Goal: Task Accomplishment & Management: Complete application form

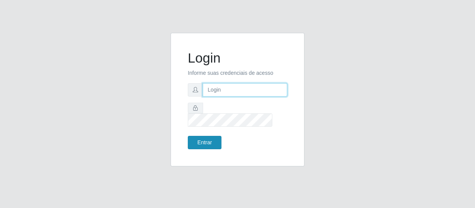
type input "erivan@B11"
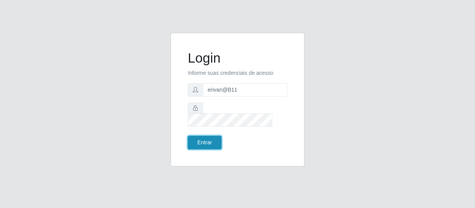
click at [212, 139] on button "Entrar" at bounding box center [205, 142] width 34 height 13
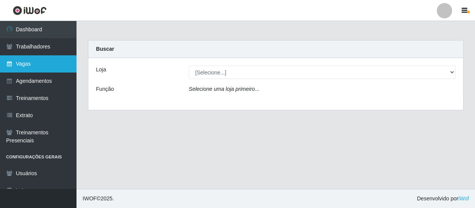
click at [45, 68] on link "Vagas" at bounding box center [38, 63] width 76 height 17
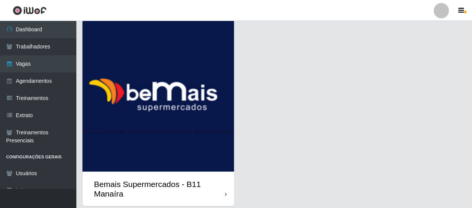
scroll to position [34, 0]
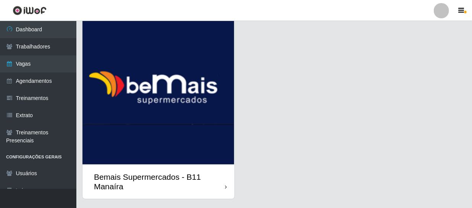
click at [187, 124] on img at bounding box center [159, 89] width 152 height 151
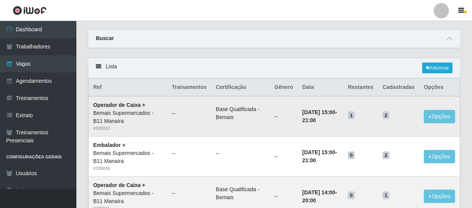
scroll to position [34, 0]
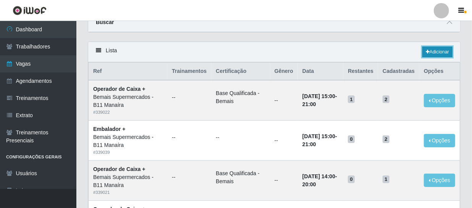
click at [435, 49] on link "Adicionar" at bounding box center [438, 52] width 30 height 11
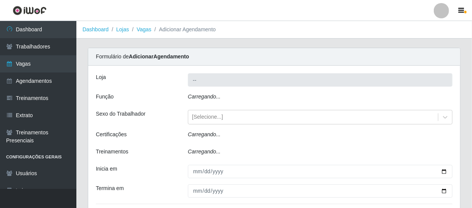
type input "Bemais Supermercados - B11 Manaíra"
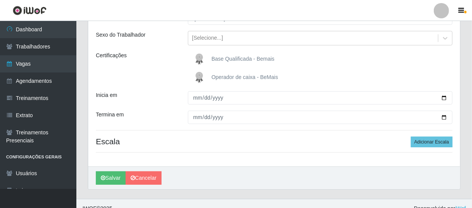
scroll to position [91, 0]
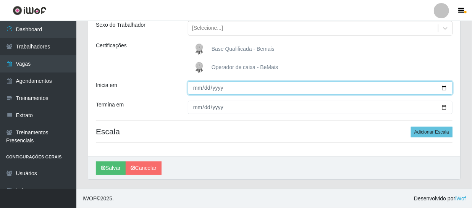
click at [204, 89] on input "Inicia em" at bounding box center [320, 87] width 265 height 13
click at [199, 89] on input "Inicia em" at bounding box center [320, 87] width 265 height 13
type input "0205-09-14"
type input "2025-09-14"
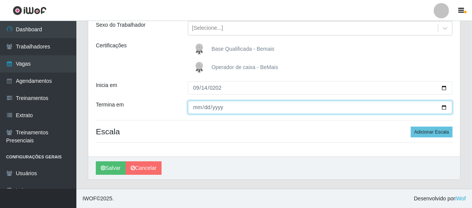
click at [197, 109] on input "Termina em" at bounding box center [320, 107] width 265 height 13
type input "2025-09-14"
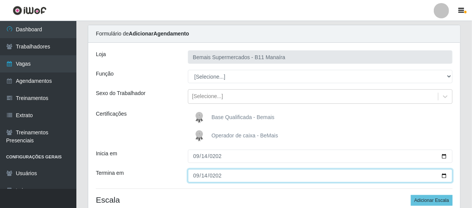
scroll to position [22, 0]
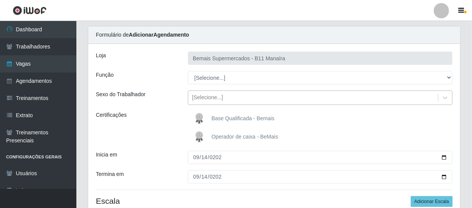
click at [248, 99] on div "[Selecione...]" at bounding box center [313, 98] width 250 height 13
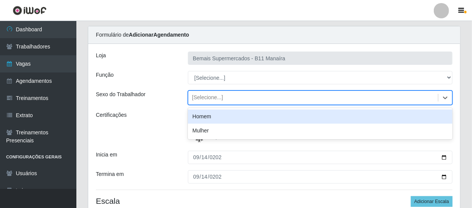
click at [236, 101] on div "[Selecione...]" at bounding box center [313, 98] width 250 height 13
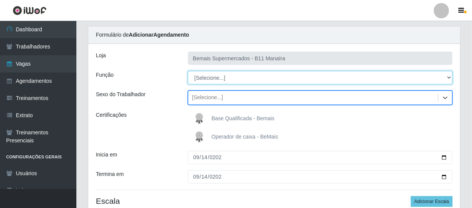
click at [231, 81] on select "[Selecione...] ASG ASG + ASG ++ Auxiliar de Estacionamento Auxiliar de Estacion…" at bounding box center [320, 77] width 265 height 13
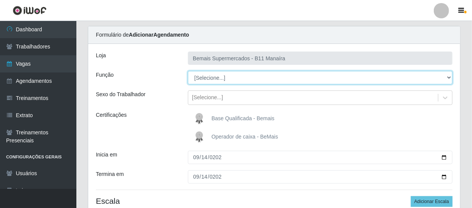
select select "73"
click at [188, 71] on select "[Selecione...] ASG ASG + ASG ++ Auxiliar de Estacionamento Auxiliar de Estacion…" at bounding box center [320, 77] width 265 height 13
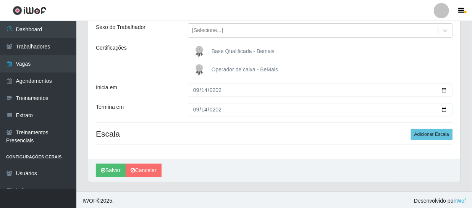
scroll to position [91, 0]
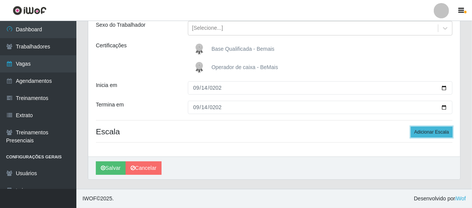
click at [414, 131] on button "Adicionar Escala" at bounding box center [432, 132] width 42 height 11
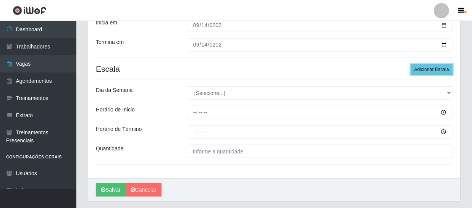
scroll to position [160, 0]
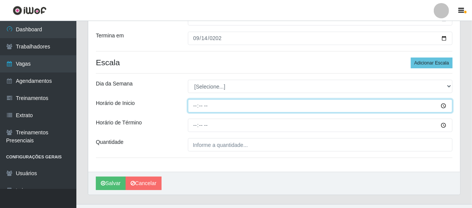
click at [198, 107] on input "Horário de Inicio" at bounding box center [320, 105] width 265 height 13
type input "09:00"
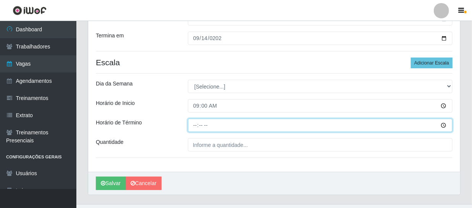
click at [198, 127] on input "Horário de Término" at bounding box center [320, 125] width 265 height 13
type input "15:00"
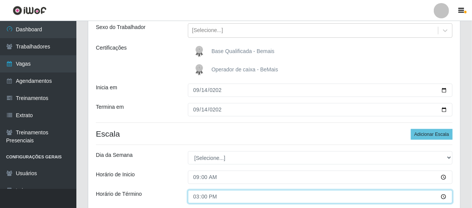
scroll to position [176, 0]
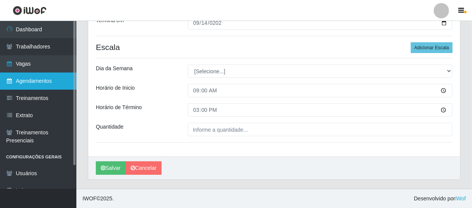
click at [61, 83] on link "Agendamentos" at bounding box center [38, 81] width 76 height 17
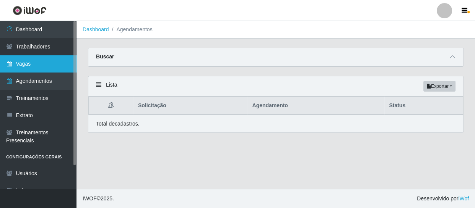
click at [59, 67] on link "Vagas" at bounding box center [38, 63] width 76 height 17
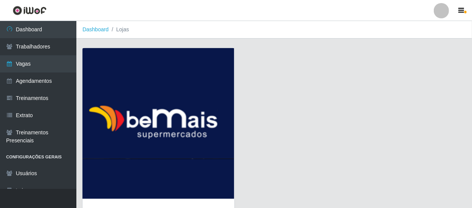
click at [171, 94] on img at bounding box center [159, 123] width 152 height 151
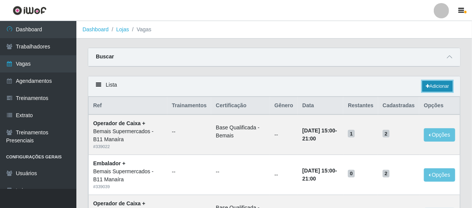
click at [443, 84] on link "Adicionar" at bounding box center [438, 86] width 30 height 11
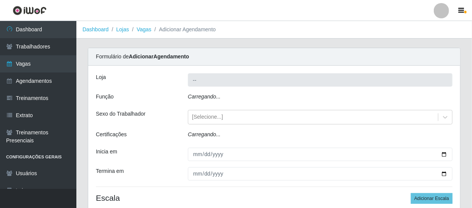
type input "Bemais Supermercados - B11 Manaíra"
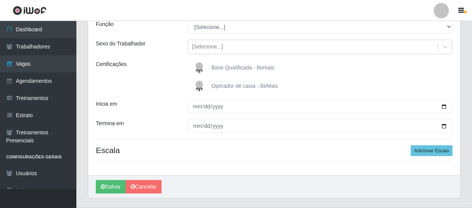
scroll to position [57, 0]
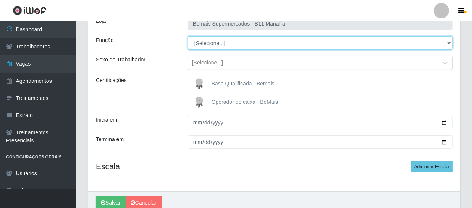
click at [340, 45] on select "[Selecione...] ASG ASG + ASG ++ Auxiliar de Estacionamento Auxiliar de Estacion…" at bounding box center [320, 42] width 265 height 13
select select "73"
click at [188, 36] on select "[Selecione...] ASG ASG + ASG ++ Auxiliar de Estacionamento Auxiliar de Estacion…" at bounding box center [320, 42] width 265 height 13
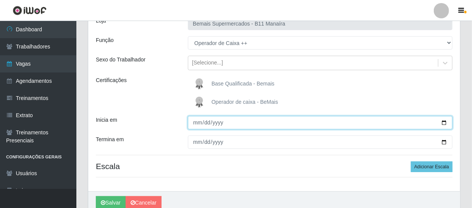
click at [199, 123] on input "Inicia em" at bounding box center [320, 122] width 265 height 13
type input "2025-09-13"
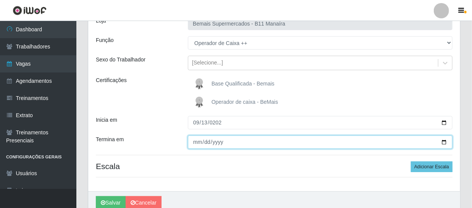
click at [227, 142] on input "Termina em" at bounding box center [320, 142] width 265 height 13
type input "2025-09-13"
click at [96, 196] on button "Salvar" at bounding box center [111, 202] width 30 height 13
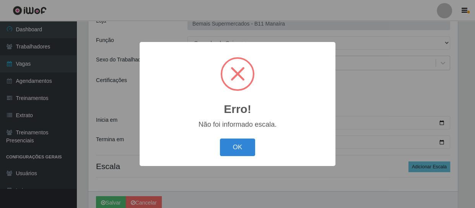
click at [226, 142] on button "OK" at bounding box center [238, 148] width 36 height 18
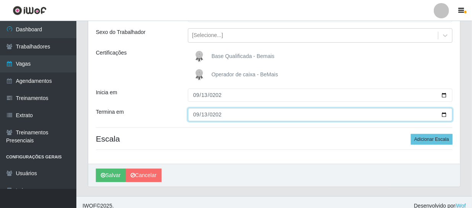
scroll to position [91, 0]
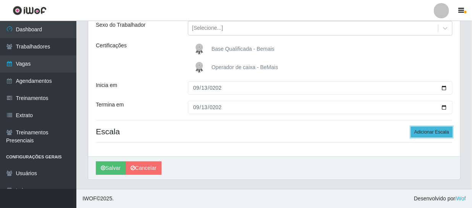
click at [417, 133] on button "Adicionar Escala" at bounding box center [432, 132] width 42 height 11
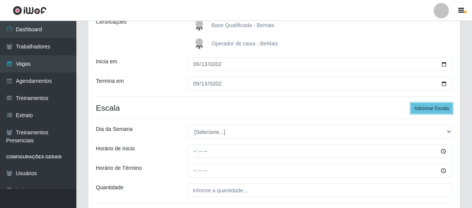
scroll to position [160, 0]
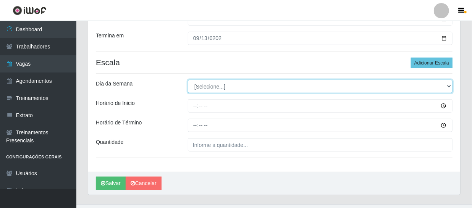
click at [311, 90] on select "[Selecione...] Segunda Terça Quarta Quinta Sexta Sábado Domingo" at bounding box center [320, 86] width 265 height 13
select select "0"
click at [188, 80] on select "[Selecione...] Segunda Terça Quarta Quinta Sexta Sábado Domingo" at bounding box center [320, 86] width 265 height 13
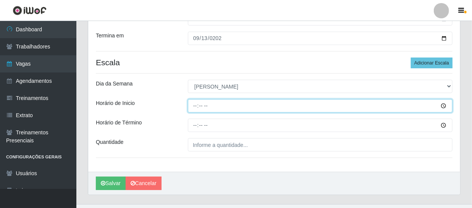
click at [319, 105] on input "Horário de Inicio" at bounding box center [320, 105] width 265 height 13
type input "09:00"
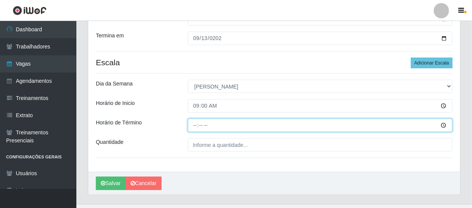
click at [195, 126] on input "Horário de Término" at bounding box center [320, 125] width 265 height 13
type input "09:00"
click at [201, 125] on input "Horário de Término" at bounding box center [320, 125] width 265 height 13
click at [199, 126] on input "Horário de Término" at bounding box center [320, 125] width 265 height 13
click at [197, 126] on input "Horário de Término" at bounding box center [320, 125] width 265 height 13
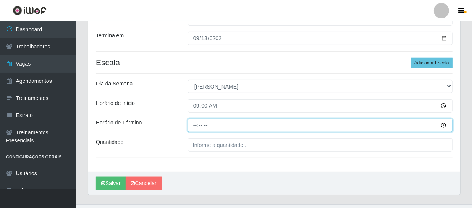
type input "15:00"
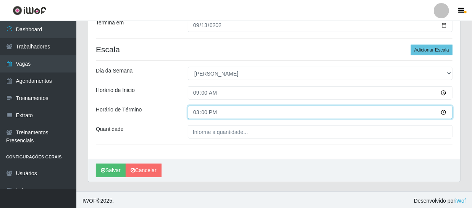
scroll to position [176, 0]
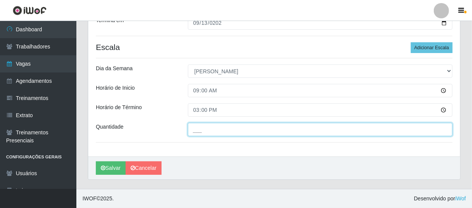
click at [199, 134] on input "___" at bounding box center [320, 129] width 265 height 13
type input "1__"
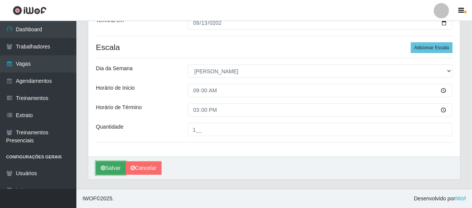
click at [117, 167] on button "Salvar" at bounding box center [111, 168] width 30 height 13
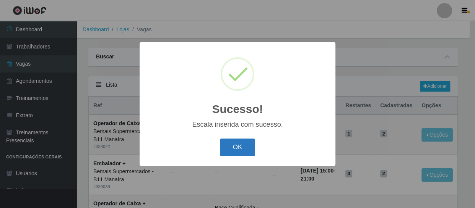
click at [222, 148] on button "OK" at bounding box center [238, 148] width 36 height 18
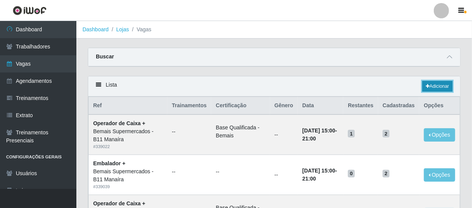
click at [439, 83] on link "Adicionar" at bounding box center [438, 86] width 30 height 11
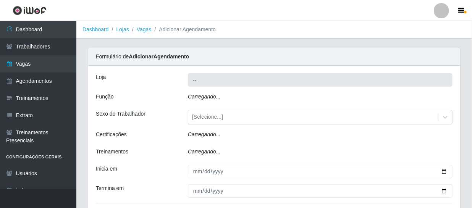
type input "Bemais Supermercados - B11 Manaíra"
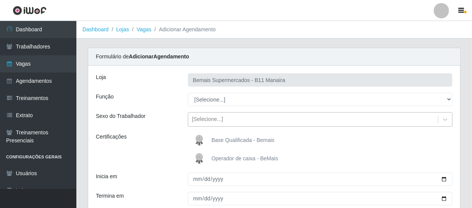
click at [229, 119] on div "[Selecione...]" at bounding box center [313, 119] width 250 height 13
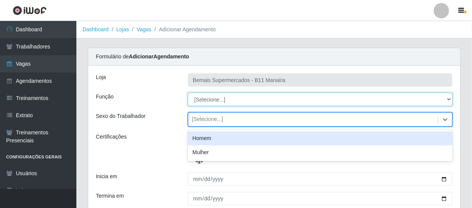
click at [229, 104] on select "[Selecione...] ASG ASG + ASG ++ Auxiliar de Estacionamento Auxiliar de Estacion…" at bounding box center [320, 99] width 265 height 13
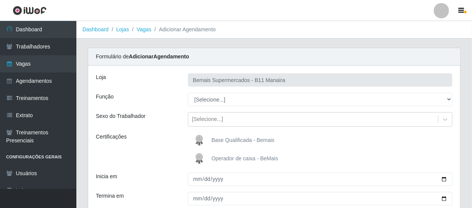
click at [175, 75] on div "Loja" at bounding box center [136, 79] width 92 height 13
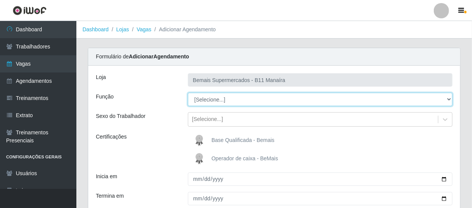
click at [206, 99] on select "[Selecione...] ASG ASG + ASG ++ Auxiliar de Estacionamento Auxiliar de Estacion…" at bounding box center [320, 99] width 265 height 13
select select "86"
click at [188, 93] on select "[Selecione...] ASG ASG + ASG ++ Auxiliar de Estacionamento Auxiliar de Estacion…" at bounding box center [320, 99] width 265 height 13
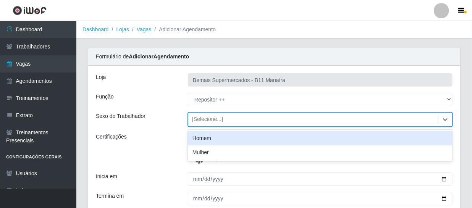
click at [229, 122] on div "[Selecione...]" at bounding box center [313, 119] width 250 height 13
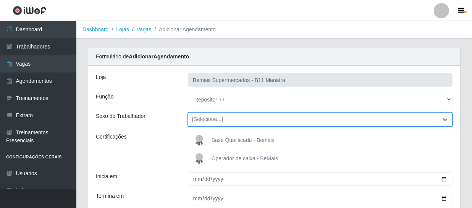
click at [229, 120] on div "[Selecione...]" at bounding box center [313, 119] width 250 height 13
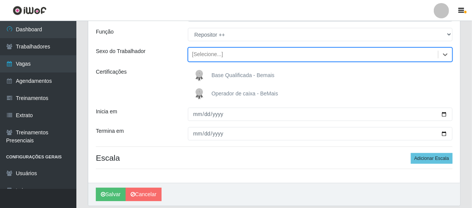
scroll to position [69, 0]
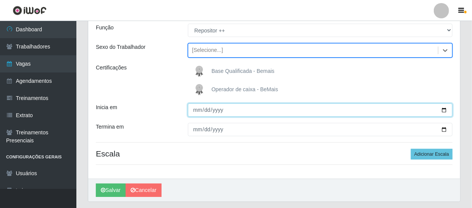
click at [352, 104] on input "Inicia em" at bounding box center [320, 110] width 265 height 13
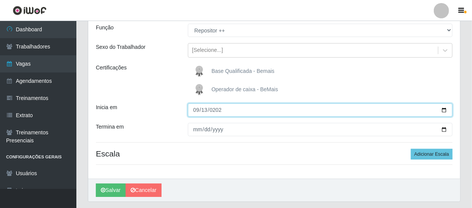
type input "2025-09-13"
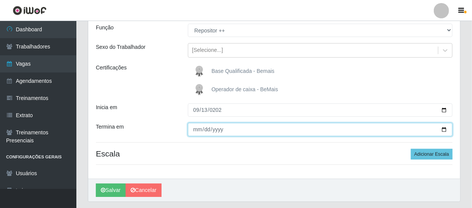
click at [215, 132] on input "Termina em" at bounding box center [320, 129] width 265 height 13
click at [198, 130] on input "Termina em" at bounding box center [320, 129] width 265 height 13
type input "2025-09-13"
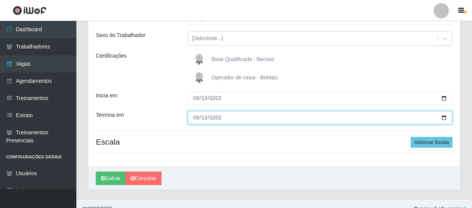
scroll to position [91, 0]
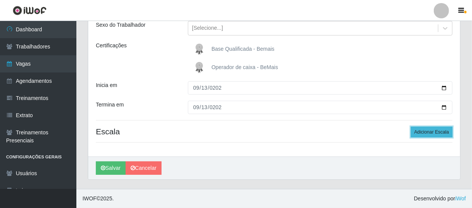
click at [424, 132] on button "Adicionar Escala" at bounding box center [432, 132] width 42 height 11
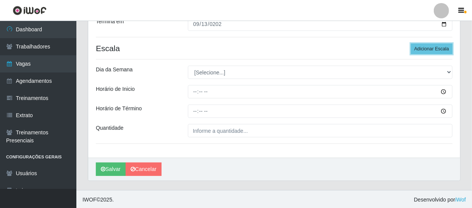
scroll to position [176, 0]
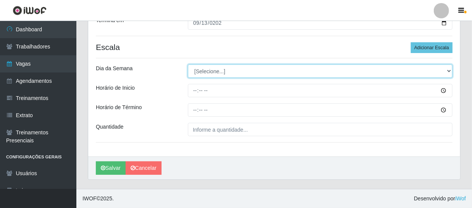
click at [204, 76] on select "[Selecione...] Segunda Terça Quarta Quinta Sexta Sábado Domingo" at bounding box center [320, 71] width 265 height 13
select select "0"
click at [188, 65] on select "[Selecione...] Segunda Terça Quarta Quinta Sexta Sábado Domingo" at bounding box center [320, 71] width 265 height 13
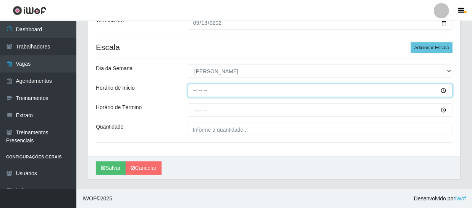
click at [196, 90] on input "Horário de Inicio" at bounding box center [320, 90] width 265 height 13
type input "14:00"
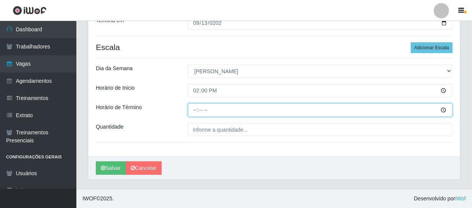
click at [194, 110] on input "Horário de Término" at bounding box center [320, 110] width 265 height 13
type input "20:00"
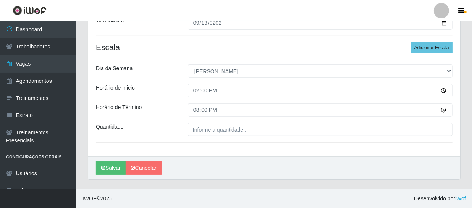
drag, startPoint x: 211, startPoint y: 98, endPoint x: 204, endPoint y: 53, distance: 46.0
click at [204, 53] on div "Loja Bemais Supermercados - B11 Manaíra Função [Selecione...] ASG ASG + ASG ++ …" at bounding box center [274, 23] width 372 height 267
click at [115, 169] on button "Salvar" at bounding box center [111, 168] width 30 height 13
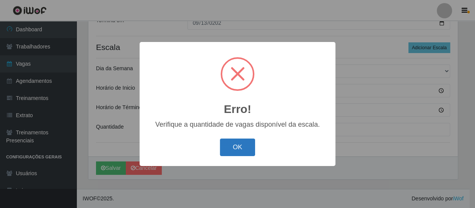
click at [229, 146] on button "OK" at bounding box center [238, 148] width 36 height 18
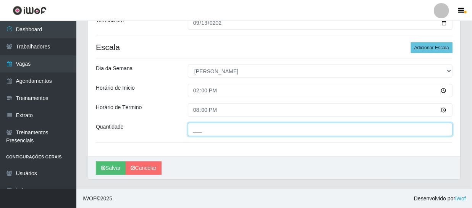
click at [227, 130] on input "___" at bounding box center [320, 129] width 265 height 13
type input "1__"
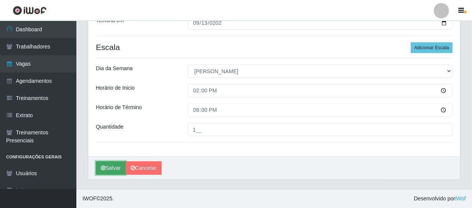
click at [111, 170] on button "Salvar" at bounding box center [111, 168] width 30 height 13
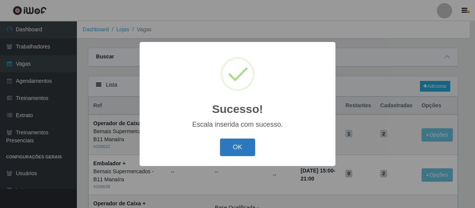
click at [225, 154] on button "OK" at bounding box center [238, 148] width 36 height 18
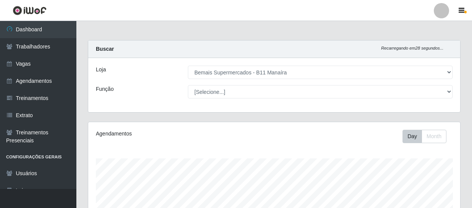
select select "409"
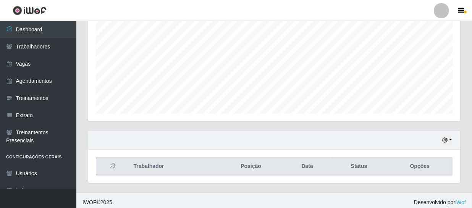
scroll to position [163, 0]
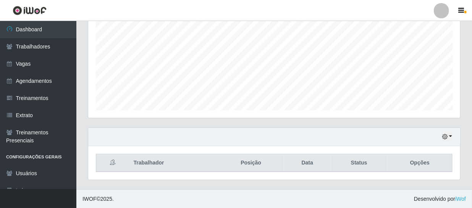
click at [362, 168] on th "Status" at bounding box center [359, 163] width 57 height 18
click at [432, 162] on th "Opções" at bounding box center [420, 163] width 65 height 18
click at [446, 139] on icon "button" at bounding box center [444, 136] width 5 height 5
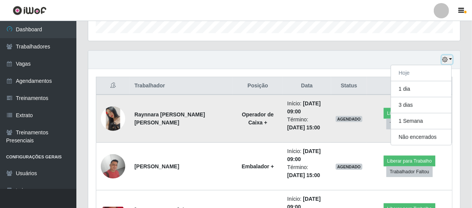
scroll to position [267, 0]
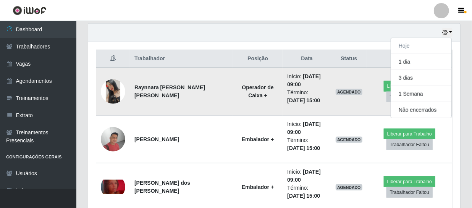
click at [317, 102] on li "Término: [DATE] 15:00" at bounding box center [306, 97] width 39 height 16
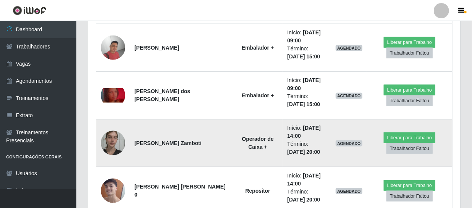
scroll to position [371, 0]
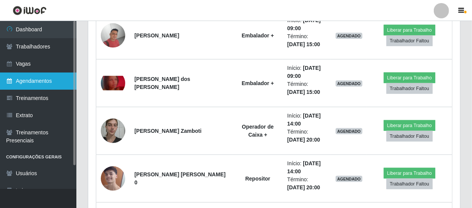
click at [49, 78] on link "Agendamentos" at bounding box center [38, 81] width 76 height 17
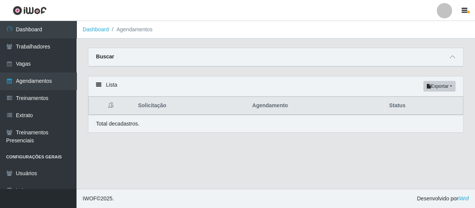
click at [275, 110] on th "Agendamento" at bounding box center [315, 106] width 137 height 18
click at [276, 107] on th "Agendamento" at bounding box center [315, 106] width 137 height 18
click at [398, 105] on th "Status" at bounding box center [423, 106] width 78 height 18
click at [97, 87] on icon at bounding box center [98, 84] width 5 height 5
click at [98, 83] on icon at bounding box center [98, 84] width 5 height 5
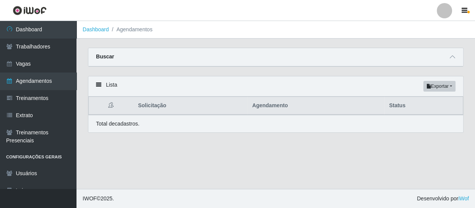
click at [443, 53] on div "Buscar" at bounding box center [275, 57] width 374 height 18
click at [457, 57] on div "Buscar" at bounding box center [275, 57] width 374 height 18
click at [455, 58] on span at bounding box center [451, 57] width 9 height 9
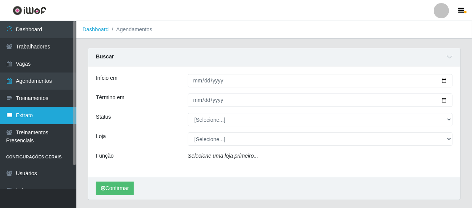
click at [38, 115] on link "Extrato" at bounding box center [38, 115] width 76 height 17
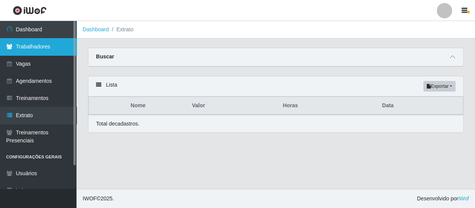
click at [48, 53] on link "Trabalhadores" at bounding box center [38, 46] width 76 height 17
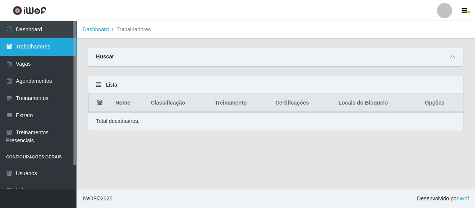
click at [53, 47] on link "Trabalhadores" at bounding box center [38, 46] width 76 height 17
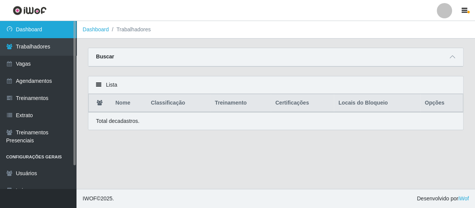
click at [42, 29] on link "Dashboard" at bounding box center [38, 29] width 76 height 17
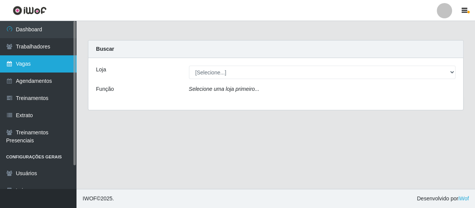
click at [44, 60] on link "Vagas" at bounding box center [38, 63] width 76 height 17
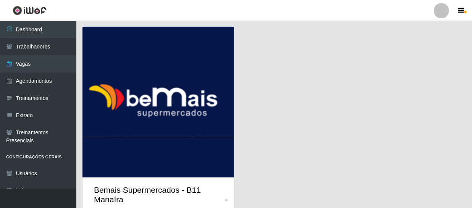
scroll to position [19, 0]
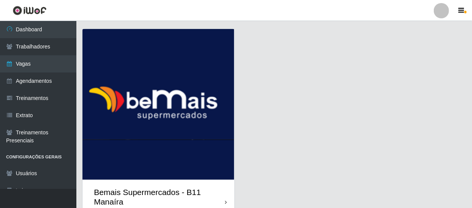
click at [184, 78] on img at bounding box center [159, 104] width 152 height 151
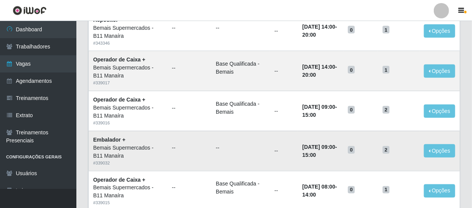
scroll to position [455, 0]
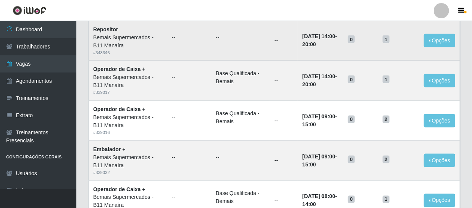
drag, startPoint x: 308, startPoint y: 118, endPoint x: 271, endPoint y: 54, distance: 74.3
click at [271, 55] on td "--" at bounding box center [284, 41] width 28 height 40
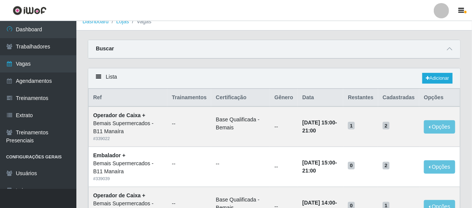
scroll to position [0, 0]
